Goal: Complete application form

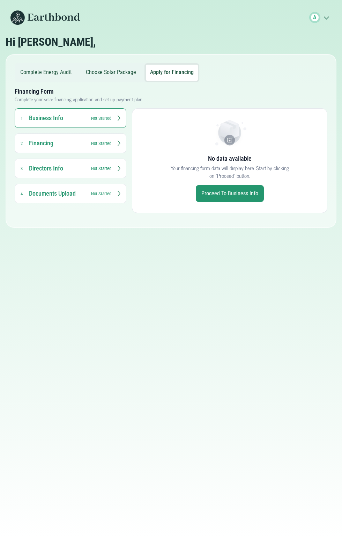
click at [113, 126] on button "Business Info 1 Not Started" at bounding box center [71, 118] width 112 height 20
click at [119, 118] on icon "Form Tabs" at bounding box center [119, 118] width 3 height 6
click at [238, 193] on link "Proceed to Business Info" at bounding box center [230, 193] width 68 height 17
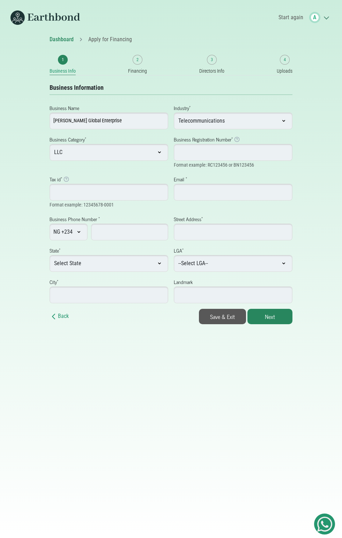
click at [272, 314] on button "Next" at bounding box center [270, 316] width 45 height 15
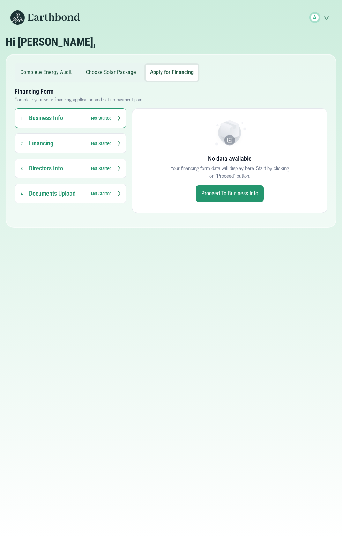
click at [314, 20] on span "A" at bounding box center [314, 17] width 3 height 8
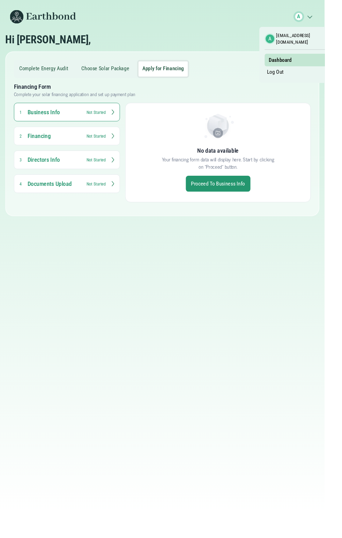
click at [215, 30] on nav "A .cls-1{fill:none;stroke:#3c7b65;stroke-linecap:round;stroke-linejoin:round;st…" at bounding box center [171, 17] width 342 height 35
